Goal: Task Accomplishment & Management: Use online tool/utility

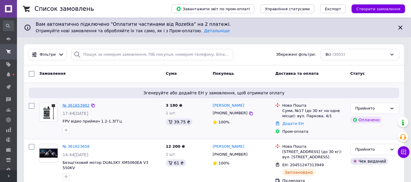
click at [72, 106] on link "№ 361653902" at bounding box center [76, 105] width 27 height 4
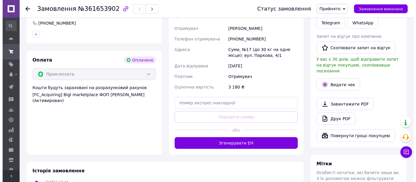
scroll to position [195, 0]
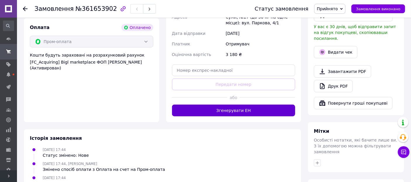
click at [264, 109] on button "Згенерувати ЕН" at bounding box center [233, 110] width 123 height 12
click at [264, 109] on div "Доставка [PERSON_NAME] Вкажіть номер експрес-накладної Обов'язково введіть номе…" at bounding box center [233, 31] width 123 height 170
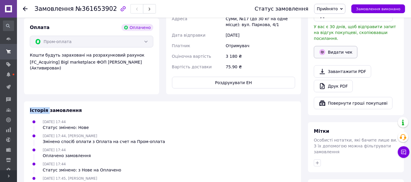
click at [344, 46] on button "Видати чек" at bounding box center [336, 52] width 44 height 12
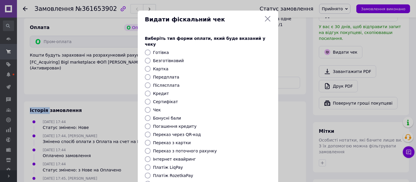
click at [145, 172] on input "Платіж RozetkaPay" at bounding box center [148, 175] width 6 height 6
radio input "true"
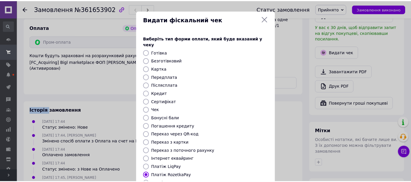
scroll to position [69, 0]
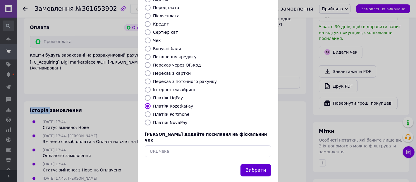
click at [259, 164] on button "Вибрати" at bounding box center [255, 170] width 31 height 13
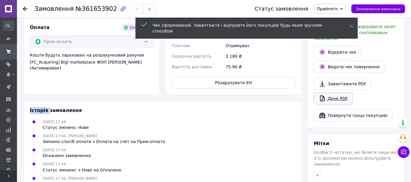
click at [329, 95] on link "Друк PDF" at bounding box center [333, 98] width 39 height 12
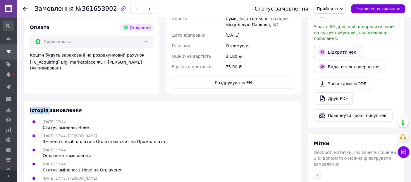
click at [333, 46] on link "Відкрити чек" at bounding box center [337, 52] width 47 height 12
